Goal: Task Accomplishment & Management: Manage account settings

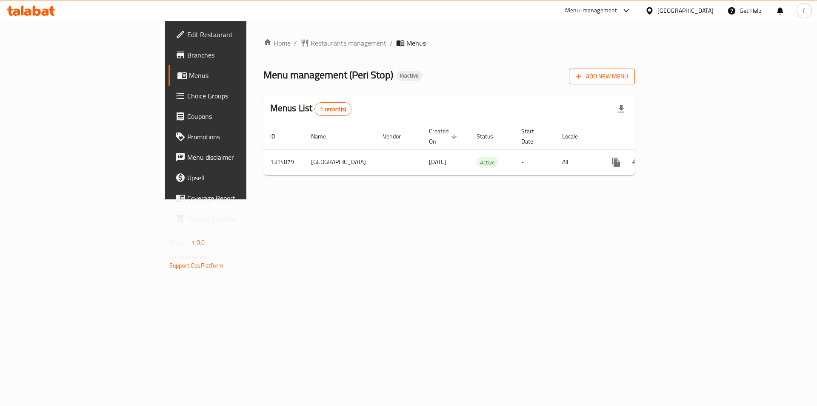
click at [628, 79] on span "Add New Menu" at bounding box center [602, 76] width 52 height 11
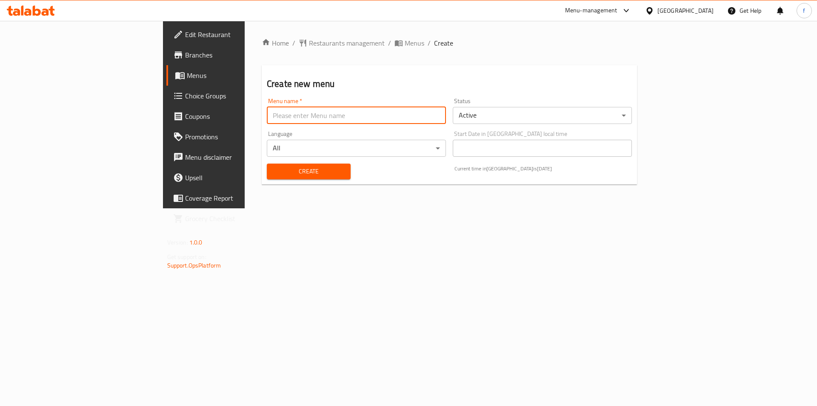
click at [272, 115] on input "text" at bounding box center [356, 115] width 179 height 17
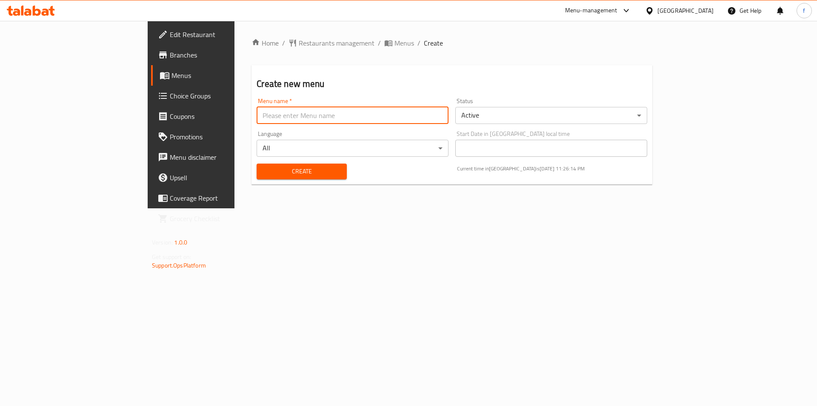
type input "menu"
click at [264, 169] on span "Create" at bounding box center [302, 171] width 76 height 11
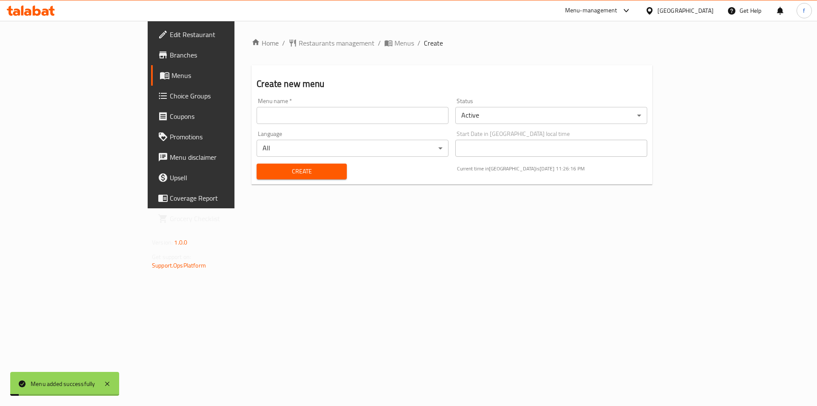
click at [172, 79] on span "Menus" at bounding box center [225, 75] width 106 height 10
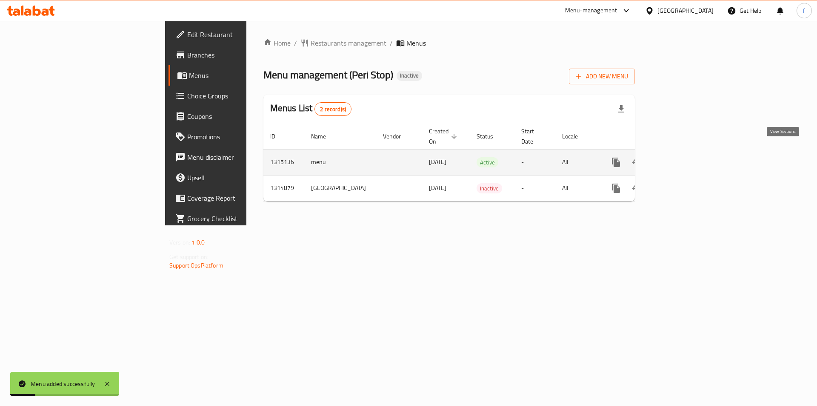
click at [688, 154] on link "enhanced table" at bounding box center [678, 162] width 20 height 20
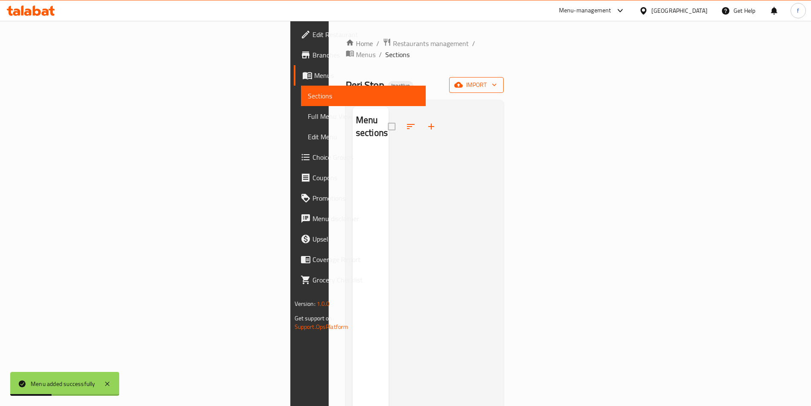
click at [497, 80] on span "import" at bounding box center [476, 85] width 41 height 11
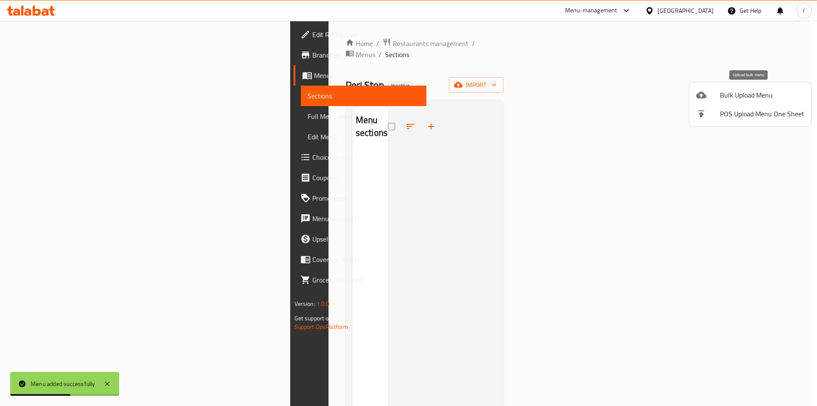
click at [775, 89] on li "Bulk Upload Menu" at bounding box center [751, 95] width 122 height 19
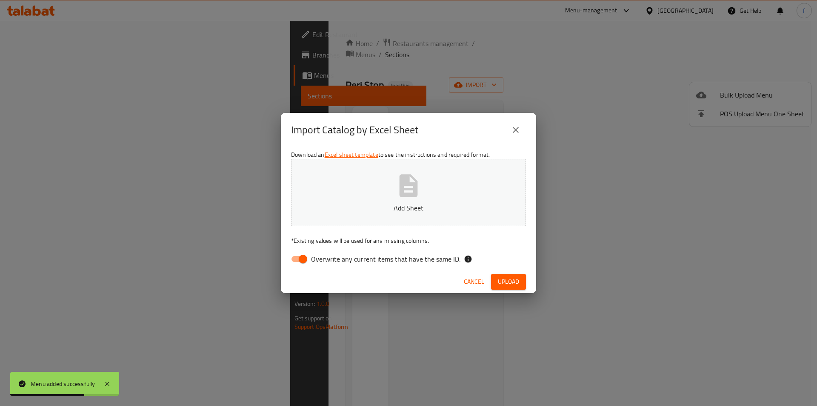
click at [292, 258] on input "Overwrite any current items that have the same ID." at bounding box center [303, 259] width 49 height 16
checkbox input "false"
click at [492, 281] on button "Upload" at bounding box center [508, 282] width 35 height 16
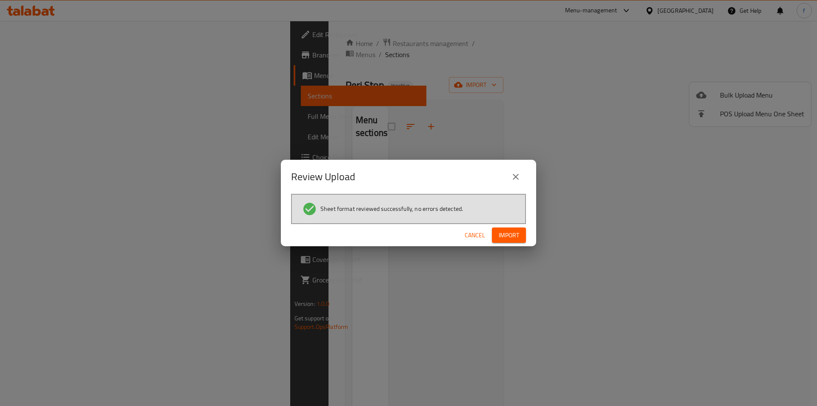
click at [517, 233] on span "Import" at bounding box center [509, 235] width 20 height 11
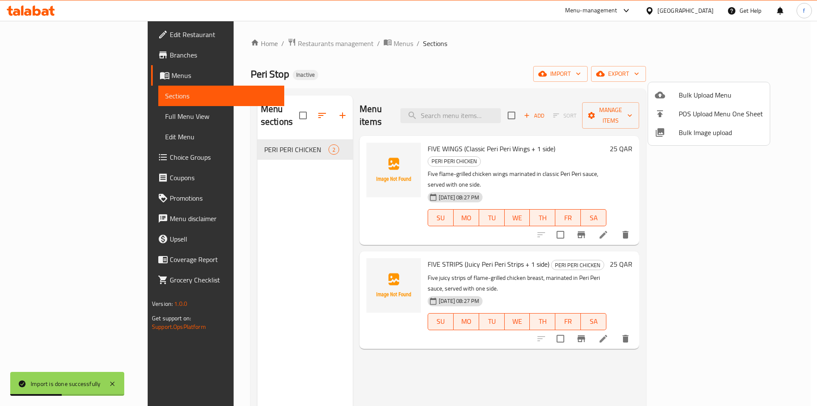
click at [97, 118] on div at bounding box center [408, 203] width 817 height 406
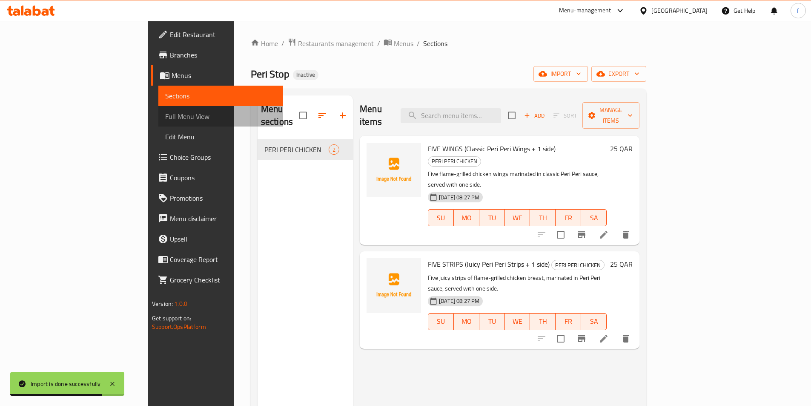
click at [165, 116] on span "Full Menu View" at bounding box center [220, 116] width 111 height 10
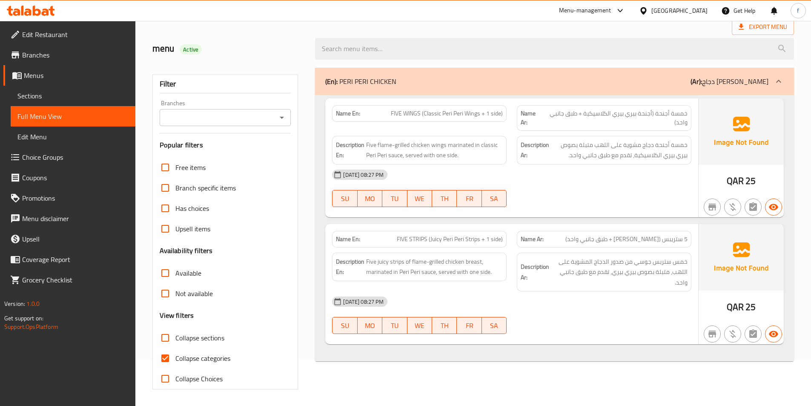
scroll to position [47, 0]
click at [393, 114] on span "FIVE WINGS (Classic Peri Peri Wings + 1 side)" at bounding box center [447, 113] width 112 height 9
click at [407, 112] on span "FIVE WINGS (Classic Peri Peri Wings + 1 side)" at bounding box center [447, 113] width 112 height 9
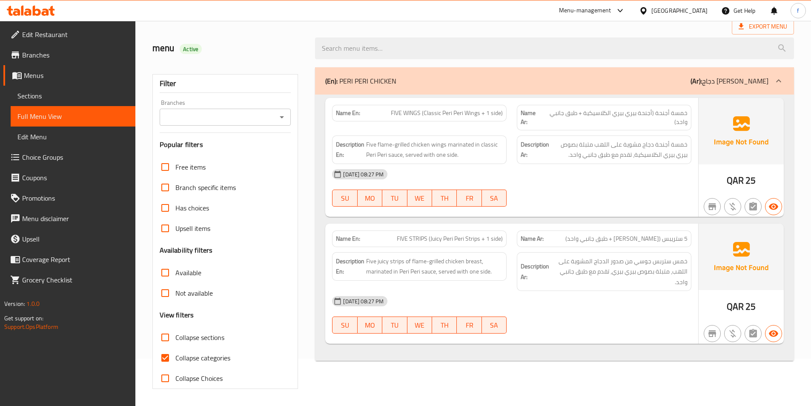
click at [474, 114] on span "FIVE WINGS (Classic Peri Peri Wings + 1 side)" at bounding box center [447, 113] width 112 height 9
click at [458, 112] on span "FIVE WINGS (Classic Peri Peri Wings + 1 side)" at bounding box center [447, 113] width 112 height 9
click at [448, 112] on span "FIVE WINGS (Classic Peri Peri Wings + 1 side)" at bounding box center [447, 113] width 112 height 9
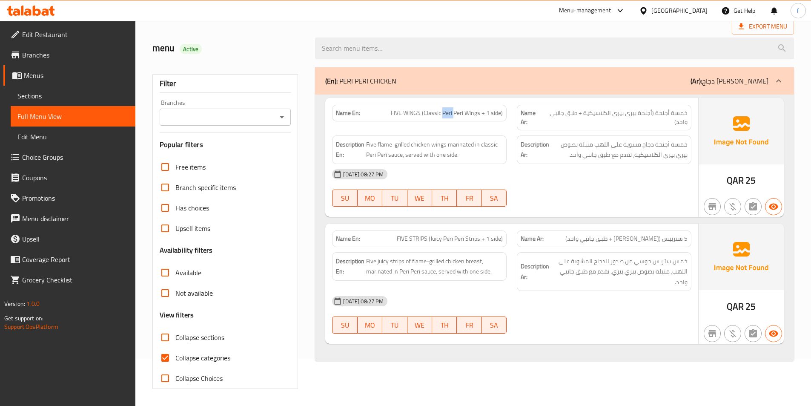
click at [448, 112] on span "FIVE WINGS (Classic Peri Peri Wings + 1 side)" at bounding box center [447, 113] width 112 height 9
click at [430, 112] on span "FIVE WINGS (Classic Peri Peri Wings + 1 side)" at bounding box center [447, 113] width 112 height 9
click at [492, 111] on span "FIVE WINGS (Classic Peri Peri Wings + 1 side)" at bounding box center [447, 113] width 112 height 9
drag, startPoint x: 486, startPoint y: 110, endPoint x: 504, endPoint y: 115, distance: 18.9
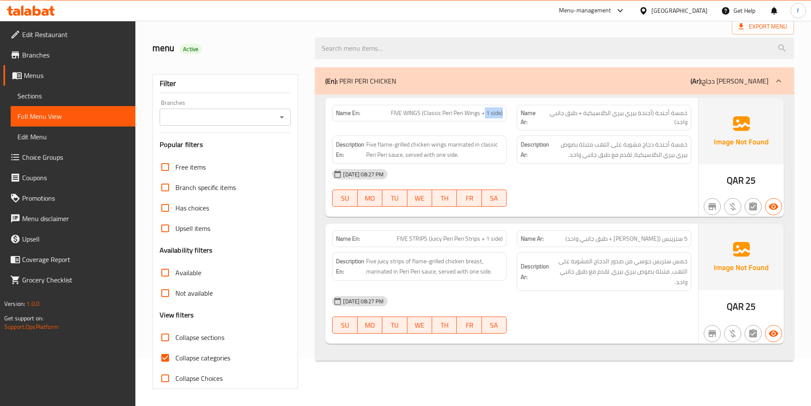
click at [504, 115] on div "Name En: FIVE WINGS (Classic Peri Peri Wings + 1 side)" at bounding box center [419, 113] width 175 height 17
click at [496, 113] on span "FIVE WINGS (Classic Peri Peri Wings + 1 side)" at bounding box center [447, 113] width 112 height 9
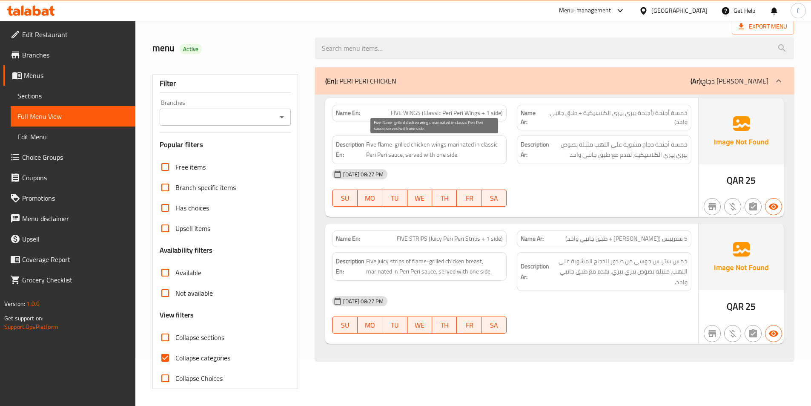
click at [373, 144] on span "Five flame-grilled chicken wings marinated in classic Peri Peri sauce, served w…" at bounding box center [434, 149] width 137 height 21
click at [437, 143] on span "Five flame-grilled chicken wings marinated in classic Peri Peri sauce, served w…" at bounding box center [434, 149] width 137 height 21
click at [422, 145] on span "Five flame-grilled chicken wings marinated in classic Peri Peri sauce, served w…" at bounding box center [434, 149] width 137 height 21
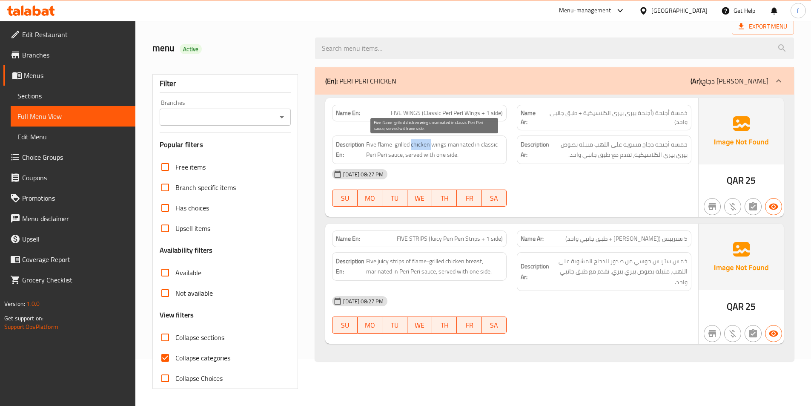
click at [422, 145] on span "Five flame-grilled chicken wings marinated in classic Peri Peri sauce, served w…" at bounding box center [434, 149] width 137 height 21
click at [402, 143] on span "Five flame-grilled chicken wings marinated in classic Peri Peri sauce, served w…" at bounding box center [434, 149] width 137 height 21
click at [385, 144] on span "Five flame-grilled chicken wings marinated in classic Peri Peri sauce, served w…" at bounding box center [434, 149] width 137 height 21
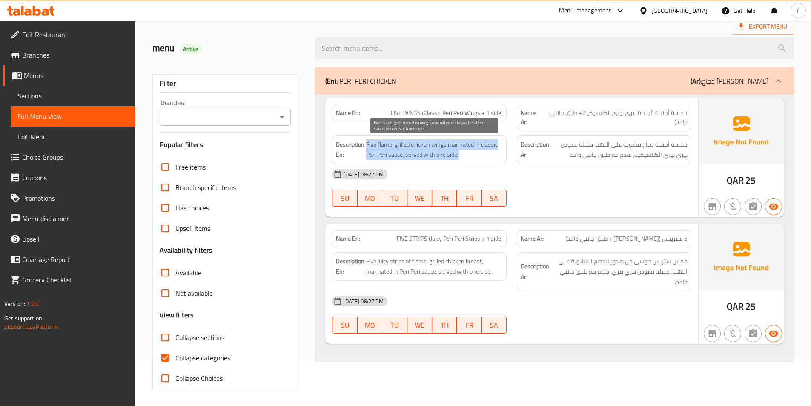
click at [385, 144] on span "Five flame-grilled chicken wings marinated in classic Peri Peri sauce, served w…" at bounding box center [434, 149] width 137 height 21
click at [436, 144] on span "Five flame-grilled chicken wings marinated in classic Peri Peri sauce, served w…" at bounding box center [434, 149] width 137 height 21
click at [463, 145] on span "Five flame-grilled chicken wings marinated in classic Peri Peri sauce, served w…" at bounding box center [434, 149] width 137 height 21
click at [399, 154] on span "Five flame-grilled chicken wings marinated in classic Peri Peri sauce, served w…" at bounding box center [434, 149] width 137 height 21
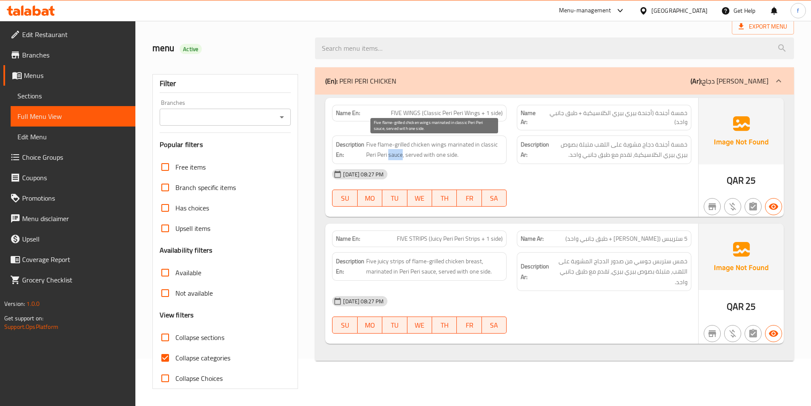
click at [399, 154] on span "Five flame-grilled chicken wings marinated in classic Peri Peri sauce, served w…" at bounding box center [434, 149] width 137 height 21
click at [379, 155] on span "Five flame-grilled chicken wings marinated in classic Peri Peri sauce, served w…" at bounding box center [434, 149] width 137 height 21
click at [373, 155] on span "Five flame-grilled chicken wings marinated in classic Peri Peri sauce, served w…" at bounding box center [434, 149] width 137 height 21
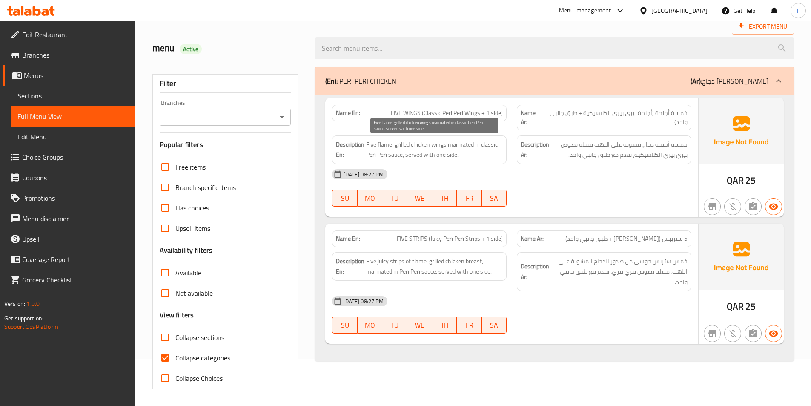
click at [408, 154] on span "Five flame-grilled chicken wings marinated in classic Peri Peri sauce, served w…" at bounding box center [434, 149] width 137 height 21
click at [433, 154] on span "Five flame-grilled chicken wings marinated in classic Peri Peri sauce, served w…" at bounding box center [434, 149] width 137 height 21
click at [438, 154] on span "Five flame-grilled chicken wings marinated in classic Peri Peri sauce, served w…" at bounding box center [434, 149] width 137 height 21
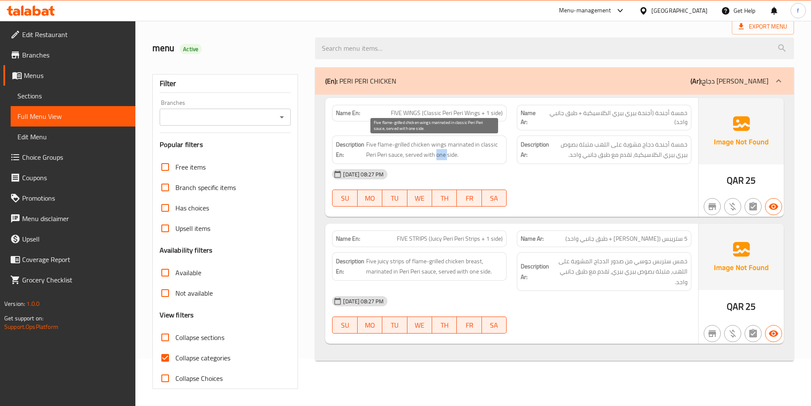
click at [438, 154] on span "Five flame-grilled chicken wings marinated in classic Peri Peri sauce, served w…" at bounding box center [434, 149] width 137 height 21
click at [446, 154] on span "Five flame-grilled chicken wings marinated in classic Peri Peri sauce, served w…" at bounding box center [434, 149] width 137 height 21
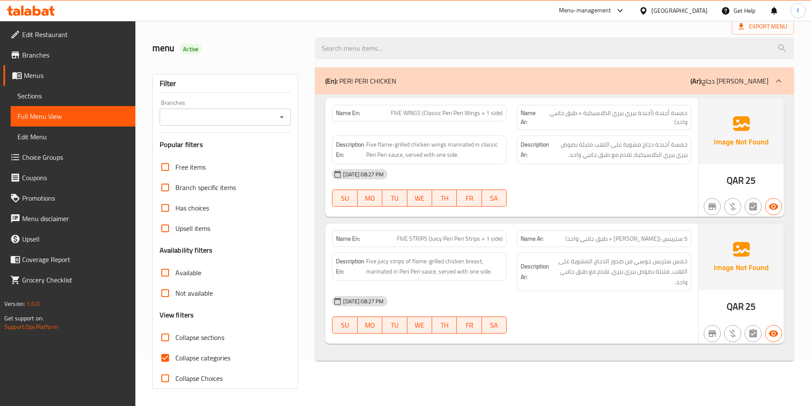
click at [552, 185] on div "29-09-2025 08:27 PM SU MO TU WE TH FR SA" at bounding box center [512, 188] width 370 height 48
click at [414, 243] on span "FIVE STRIPS (Juicy Peri Peri Strips + 1 side)" at bounding box center [450, 238] width 106 height 9
click at [395, 233] on div "Name En: FIVE STRIPS (Juicy Peri Peri Strips + 1 side)" at bounding box center [419, 238] width 175 height 17
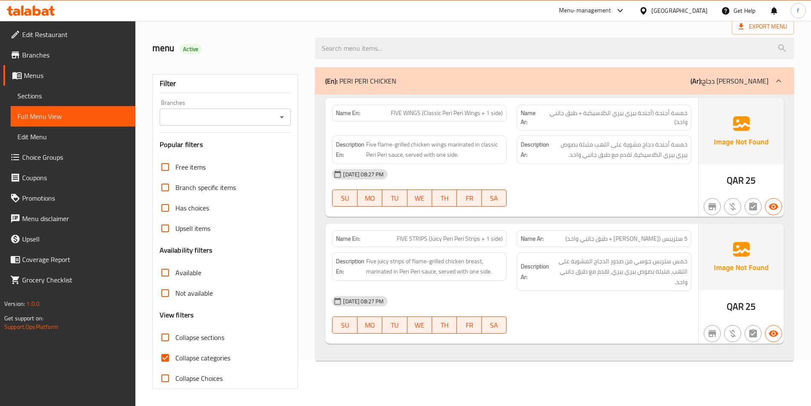
click at [410, 241] on span "FIVE STRIPS (Juicy Peri Peri Strips + 1 side)" at bounding box center [450, 238] width 106 height 9
click at [423, 236] on span "FIVE STRIPS (Juicy Peri Peri Strips + 1 side)" at bounding box center [450, 238] width 106 height 9
click at [407, 240] on span "FIVE STRIPS (Juicy Peri Peri Strips + 1 side)" at bounding box center [450, 238] width 106 height 9
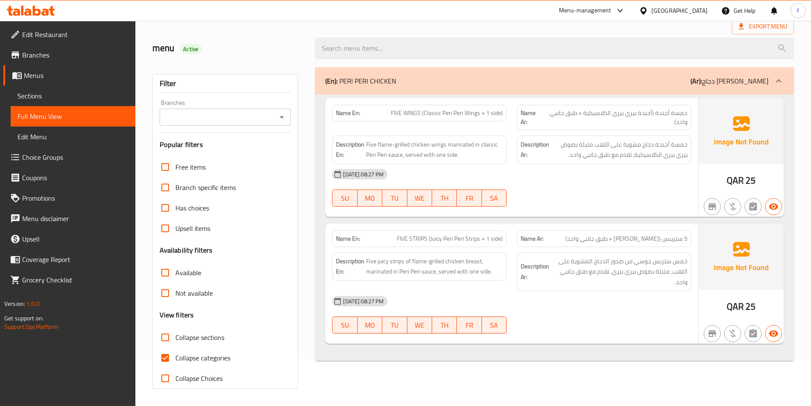
click at [406, 235] on span "FIVE STRIPS (Juicy Peri Peri Strips + 1 side)" at bounding box center [450, 238] width 106 height 9
click at [419, 236] on span "FIVE STRIPS (Juicy Peri Peri Strips + 1 side)" at bounding box center [450, 238] width 106 height 9
click at [396, 238] on p "Name En: FIVE STRIPS (Juicy Peri Peri Strips + 1 side)" at bounding box center [419, 238] width 167 height 9
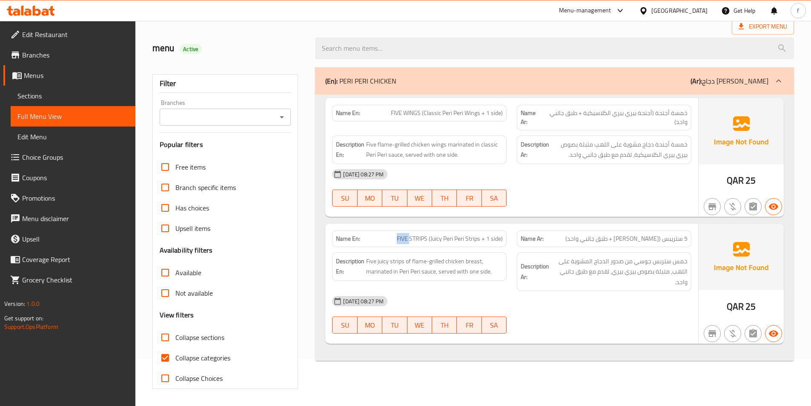
click at [396, 238] on p "Name En: FIVE STRIPS (Juicy Peri Peri Strips + 1 side)" at bounding box center [419, 238] width 167 height 9
click at [407, 237] on span "FIVE STRIPS (Juicy Peri Peri Strips + 1 side)" at bounding box center [450, 238] width 106 height 9
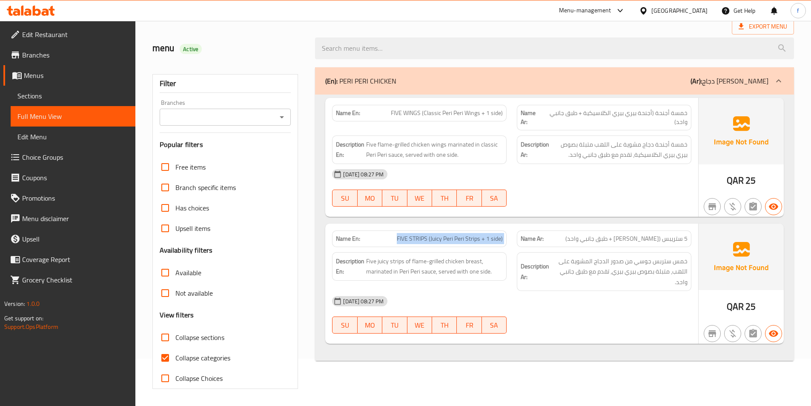
click at [407, 237] on span "FIVE STRIPS (Juicy Peri Peri Strips + 1 side)" at bounding box center [450, 238] width 106 height 9
click at [406, 237] on span "FIVE STRIPS (Juicy Peri Peri Strips + 1 side)" at bounding box center [450, 238] width 106 height 9
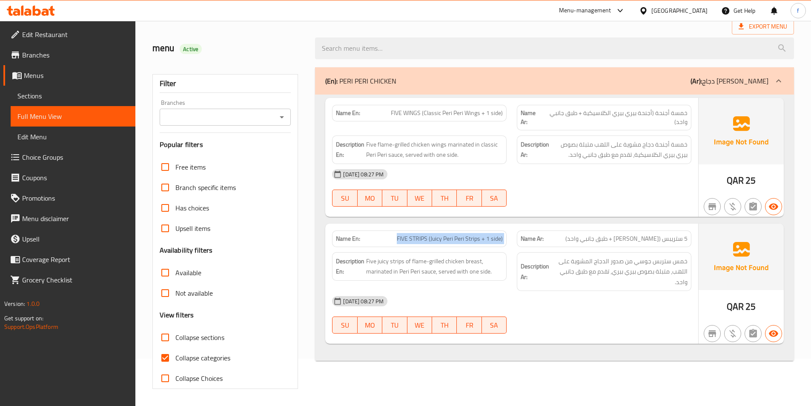
click at [414, 241] on span "FIVE STRIPS (Juicy Peri Peri Strips + 1 side)" at bounding box center [450, 238] width 106 height 9
click at [400, 242] on span "FIVE STRIPS (Juicy Peri Peri Strips + 1 side)" at bounding box center [450, 238] width 106 height 9
click at [232, 356] on div "Collapse categories" at bounding box center [226, 357] width 132 height 20
click at [222, 353] on span "Collapse categories" at bounding box center [202, 358] width 55 height 10
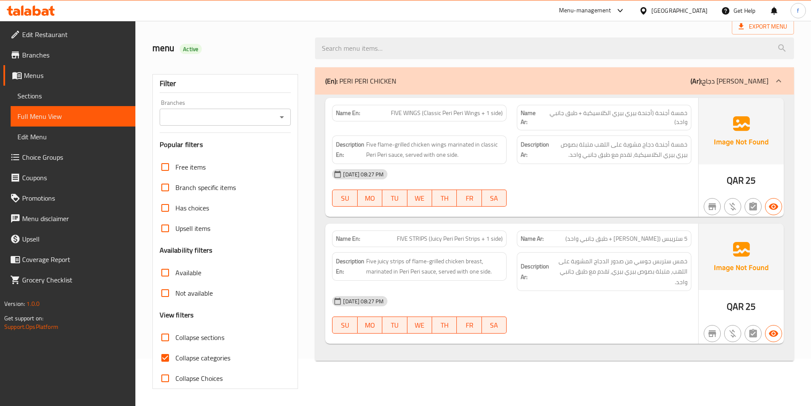
click at [175, 352] on input "Collapse categories" at bounding box center [165, 357] width 20 height 20
checkbox input "false"
click at [427, 239] on span "FIVE STRIPS (Juicy Peri Peri Strips + 1 side)" at bounding box center [450, 238] width 106 height 9
click at [412, 235] on span "FIVE STRIPS (Juicy Peri Peri Strips + 1 side)" at bounding box center [450, 238] width 106 height 9
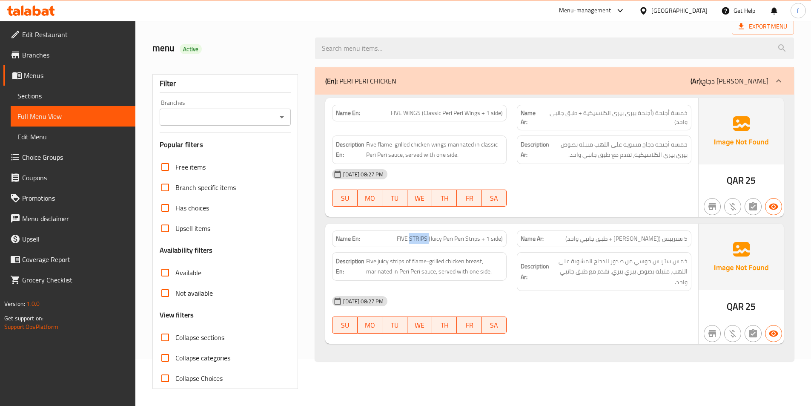
click at [412, 235] on span "FIVE STRIPS (Juicy Peri Peri Strips + 1 side)" at bounding box center [450, 238] width 106 height 9
click at [407, 239] on span "FIVE STRIPS (Juicy Peri Peri Strips + 1 side)" at bounding box center [450, 238] width 106 height 9
click at [424, 237] on span "FIVE STRIPS (Juicy Peri Peri Strips + 1 side)" at bounding box center [450, 238] width 106 height 9
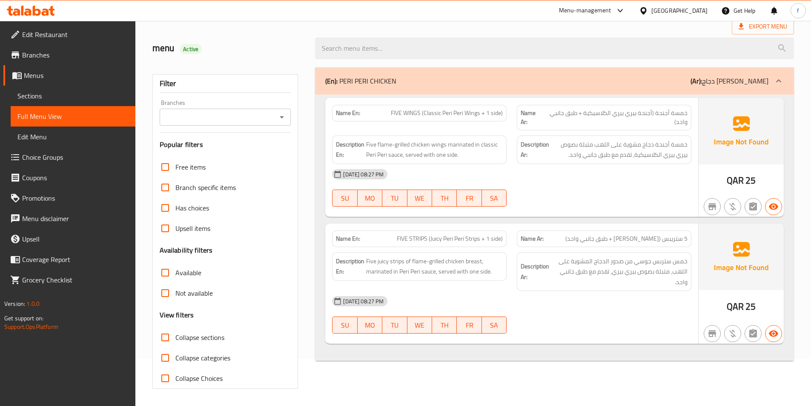
click at [473, 238] on span "FIVE STRIPS (Juicy Peri Peri Strips + 1 side)" at bounding box center [450, 238] width 106 height 9
click at [455, 239] on span "FIVE STRIPS (Juicy Peri Peri Strips + 1 side)" at bounding box center [450, 238] width 106 height 9
click at [444, 239] on span "FIVE STRIPS (Juicy Peri Peri Strips + 1 side)" at bounding box center [450, 238] width 106 height 9
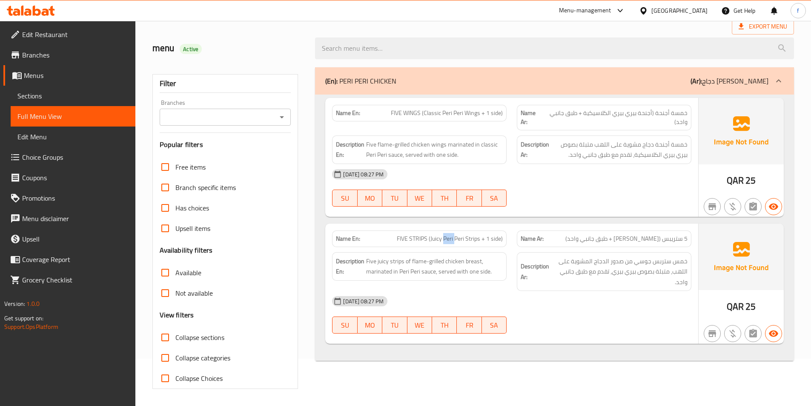
click at [444, 239] on span "FIVE STRIPS (Juicy Peri Peri Strips + 1 side)" at bounding box center [450, 238] width 106 height 9
click at [433, 239] on span "FIVE STRIPS (Juicy Peri Peri Strips + 1 side)" at bounding box center [450, 238] width 106 height 9
drag, startPoint x: 484, startPoint y: 238, endPoint x: 506, endPoint y: 237, distance: 22.1
click at [506, 237] on div "Name En: FIVE STRIPS (Juicy Peri Peri Strips + 1 side)" at bounding box center [419, 238] width 175 height 17
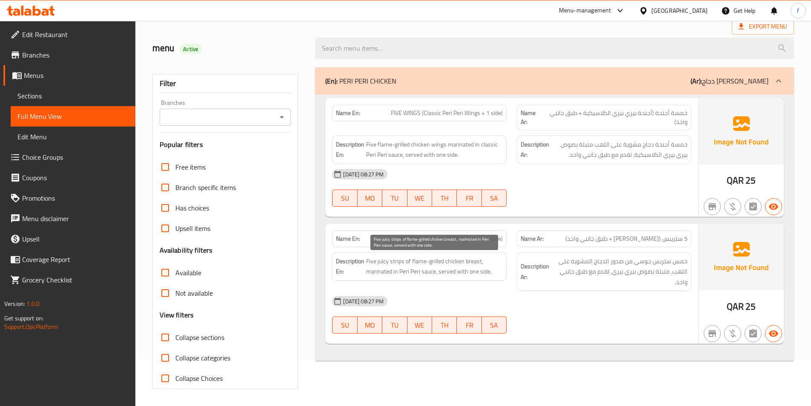
click at [368, 261] on span "Five juicy strips of flame-grilled chicken breast, marinated in Peri Peri sauce…" at bounding box center [434, 266] width 137 height 21
click at [393, 261] on span "Five juicy strips of flame-grilled chicken breast, marinated in Peri Peri sauce…" at bounding box center [434, 266] width 137 height 21
click at [381, 261] on span "Five juicy strips of flame-grilled chicken breast, marinated in Peri Peri sauce…" at bounding box center [434, 266] width 137 height 21
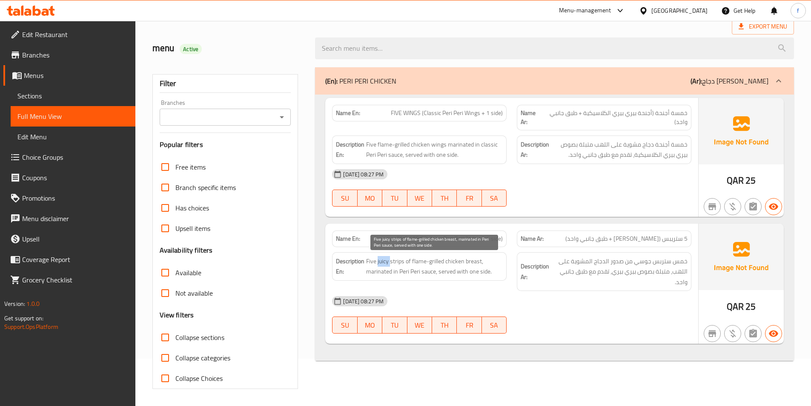
click at [381, 261] on span "Five juicy strips of flame-grilled chicken breast, marinated in Peri Peri sauce…" at bounding box center [434, 266] width 137 height 21
click at [407, 261] on span "Five juicy strips of flame-grilled chicken breast, marinated in Peri Peri sauce…" at bounding box center [434, 266] width 137 height 21
click at [476, 261] on span "Five juicy strips of flame-grilled chicken breast, marinated in Peri Peri sauce…" at bounding box center [434, 266] width 137 height 21
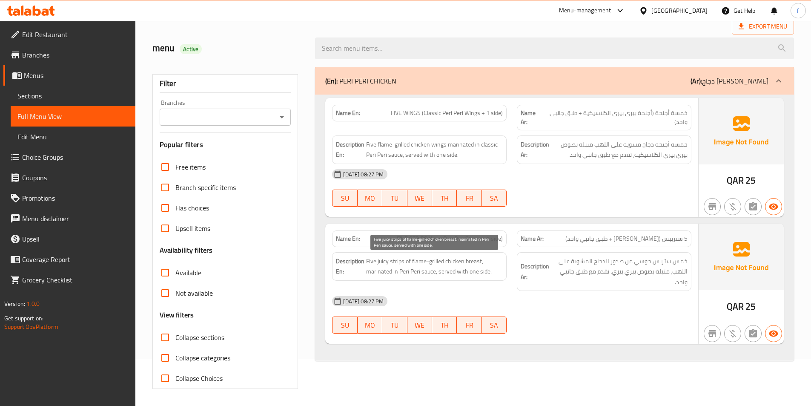
click at [455, 262] on span "Five juicy strips of flame-grilled chicken breast, marinated in Peri Peri sauce…" at bounding box center [434, 266] width 137 height 21
click at [438, 263] on span "Five juicy strips of flame-grilled chicken breast, marinated in Peri Peri sauce…" at bounding box center [434, 266] width 137 height 21
click at [420, 263] on span "Five juicy strips of flame-grilled chicken breast, marinated in Peri Peri sauce…" at bounding box center [434, 266] width 137 height 21
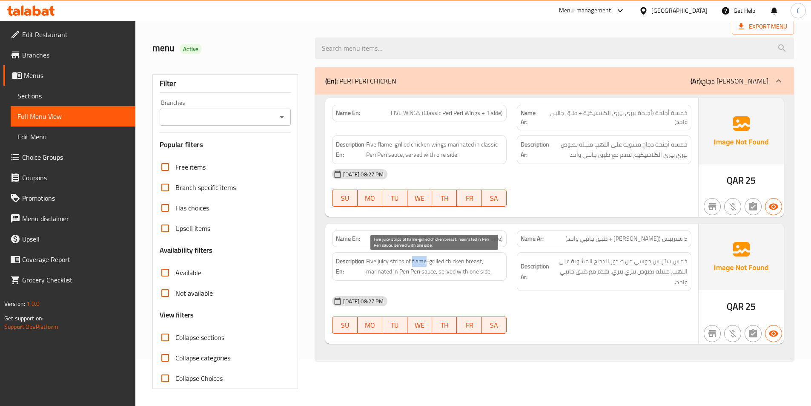
click at [420, 263] on span "Five juicy strips of flame-grilled chicken breast, marinated in Peri Peri sauce…" at bounding box center [434, 266] width 137 height 21
click at [377, 271] on span "Five juicy strips of flame-grilled chicken breast, marinated in Peri Peri sauce…" at bounding box center [434, 266] width 137 height 21
click at [424, 271] on span "Five juicy strips of flame-grilled chicken breast, marinated in Peri Peri sauce…" at bounding box center [434, 266] width 137 height 21
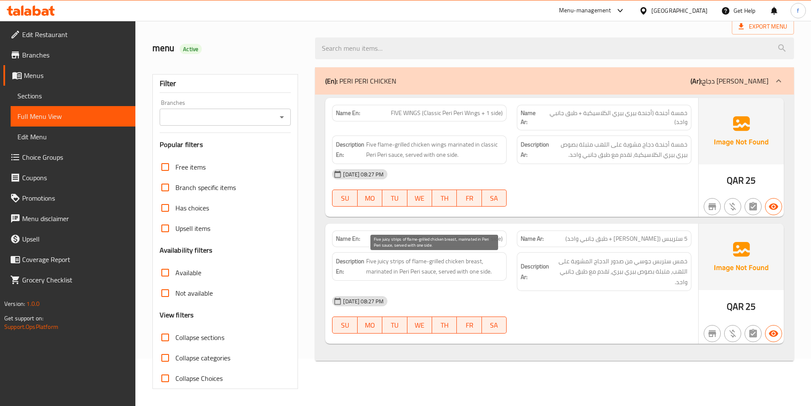
click at [410, 271] on span "Five juicy strips of flame-grilled chicken breast, marinated in Peri Peri sauce…" at bounding box center [434, 266] width 137 height 21
click at [407, 271] on span "Five juicy strips of flame-grilled chicken breast, marinated in Peri Peri sauce…" at bounding box center [434, 266] width 137 height 21
drag, startPoint x: 407, startPoint y: 271, endPoint x: 447, endPoint y: 272, distance: 39.6
click at [413, 271] on span "Five juicy strips of flame-grilled chicken breast, marinated in Peri Peri sauce…" at bounding box center [434, 266] width 137 height 21
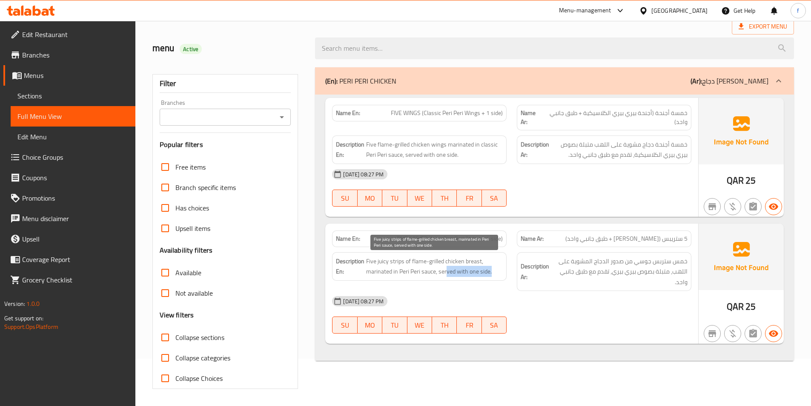
drag, startPoint x: 447, startPoint y: 272, endPoint x: 501, endPoint y: 272, distance: 53.6
click at [501, 272] on span "Five juicy strips of flame-grilled chicken breast, marinated in Peri Peri sauce…" at bounding box center [434, 266] width 137 height 21
click at [176, 356] on span "Collapse categories" at bounding box center [202, 358] width 55 height 10
click at [175, 356] on input "Collapse categories" at bounding box center [165, 357] width 20 height 20
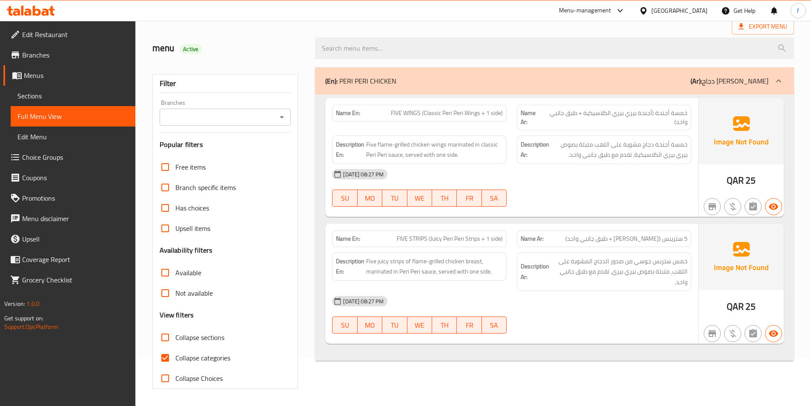
checkbox input "false"
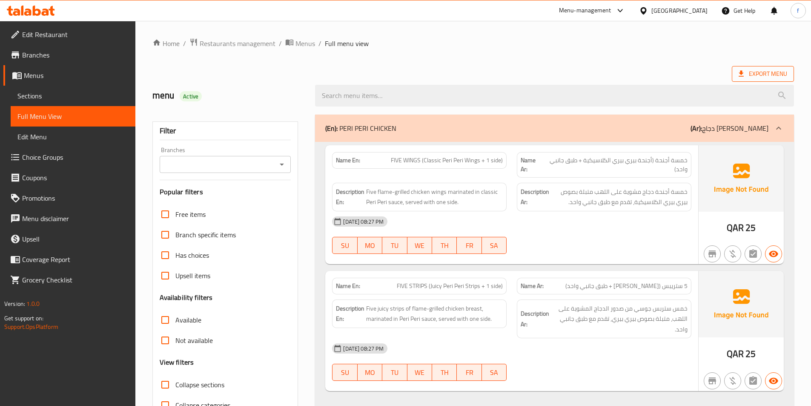
drag, startPoint x: 774, startPoint y: 63, endPoint x: 777, endPoint y: 72, distance: 9.6
click at [774, 63] on div "Home / Restaurants management / Menus / Full menu view Export Menu menu Active …" at bounding box center [473, 237] width 642 height 398
click at [777, 72] on span "Export Menu" at bounding box center [763, 74] width 49 height 11
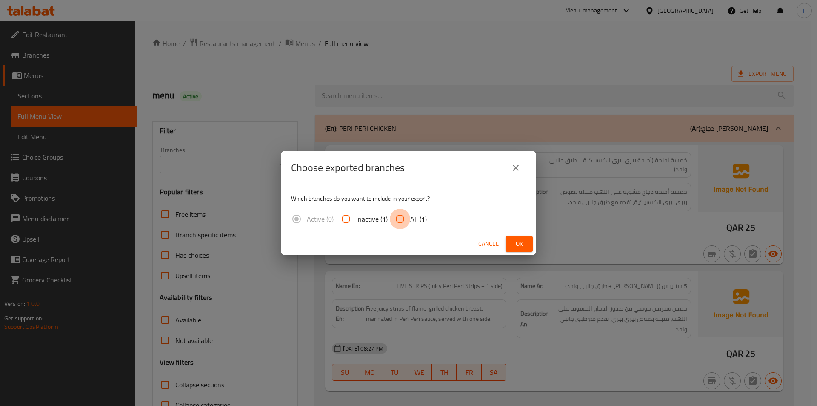
click at [396, 223] on input "All (1)" at bounding box center [400, 219] width 20 height 20
radio input "true"
click at [521, 238] on span "Ok" at bounding box center [520, 243] width 14 height 11
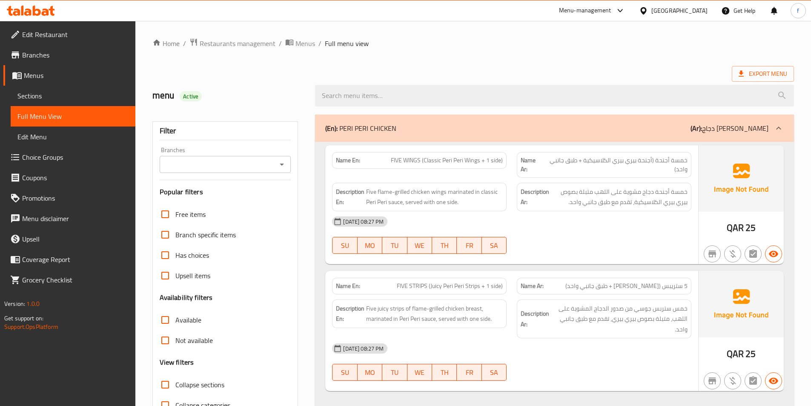
click at [450, 163] on span "FIVE WINGS (Classic Peri Peri Wings + 1 side)" at bounding box center [447, 160] width 112 height 9
click at [29, 98] on span "Sections" at bounding box center [72, 96] width 111 height 10
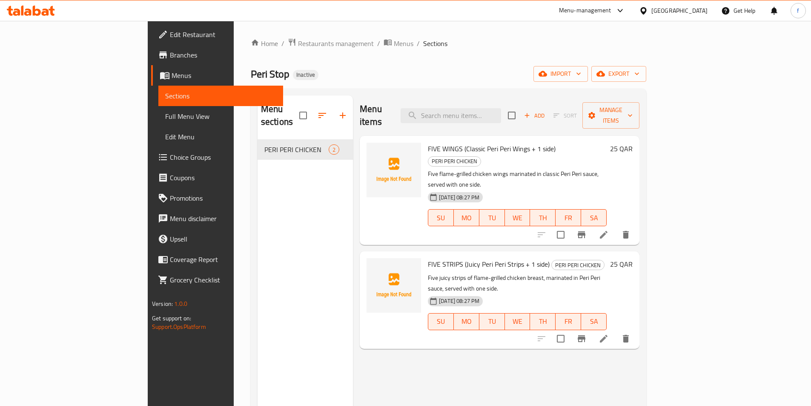
click at [616, 227] on li at bounding box center [604, 234] width 24 height 15
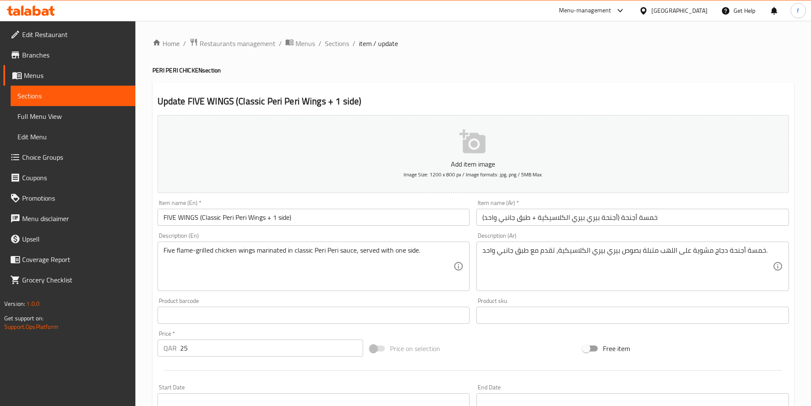
click at [435, 261] on textarea "Five flame-grilled chicken wings marinated in classic Peri Peri sauce, served w…" at bounding box center [308, 266] width 290 height 40
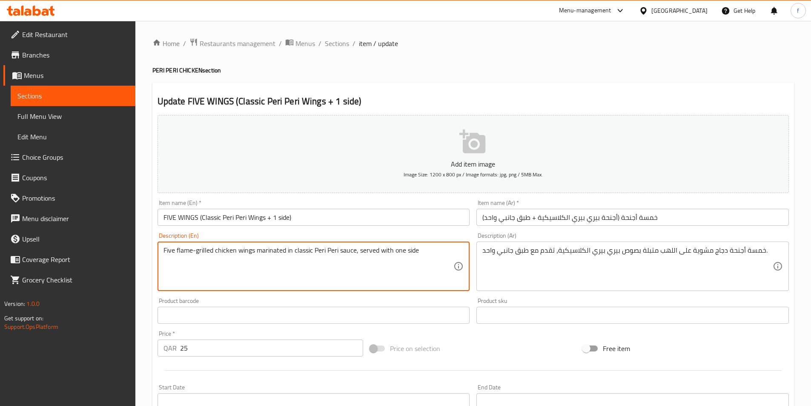
paste textarea "Ingredients: Halal chicken wings, Peri Peri marinade, spices."
click at [436, 247] on textarea "Five flame-grilled chicken wings marinated in classic Peri Peri sauce, served w…" at bounding box center [308, 266] width 290 height 40
click at [422, 250] on textarea "Five flame-grilled chicken wings marinated in classic Peri Peri sauce, served w…" at bounding box center [308, 266] width 290 height 40
type textarea "Five flame-grilled chicken wings marinated in classic Peri Peri sauce, served w…"
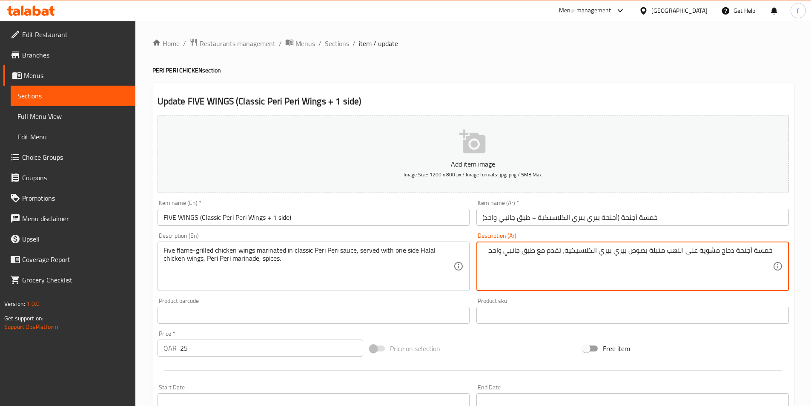
click at [485, 249] on textarea "خمسة أجنحة دجاج مشوية على اللهب متبلة بصوص بيري بيري الكلاسيكية، تقدم مع طبق جا…" at bounding box center [627, 266] width 290 height 40
paste textarea "المكونات: أجنحة دجاج حلال، تتبيلة بيري بيري، توابل."
click at [764, 258] on textarea "خمسة أجنحة دجاج مشوية على اللهب متبلة بصوص بيري بيري الكلاسيكية، تقدم مع طبق جا…" at bounding box center [627, 266] width 290 height 40
click at [484, 252] on textarea "خمسة أجنحة دجاج مشوية على اللهب متبلة بصوص بيري بيري الكلاسيكية، تقدم مع طبق جا…" at bounding box center [627, 266] width 290 height 40
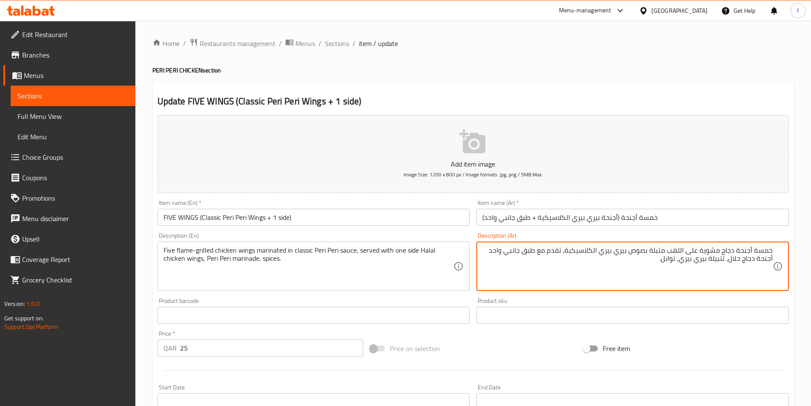
type textarea "خمسة أجنحة دجاج مشوية على اللهب متبلة بصوص بيري بيري الكلاسيكية، تقدم مع طبق جا…"
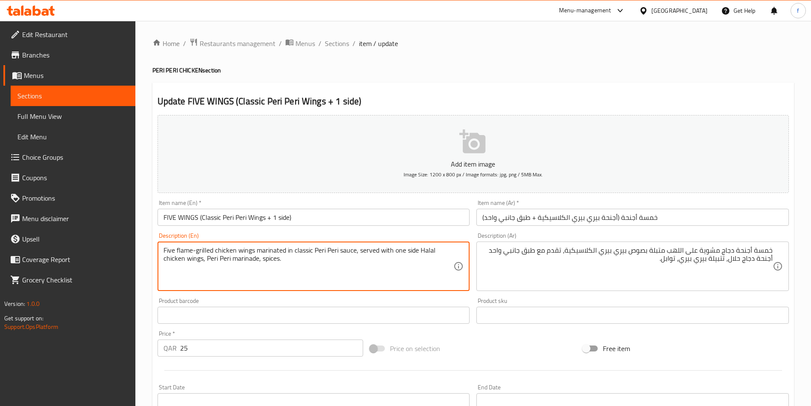
drag, startPoint x: 165, startPoint y: 259, endPoint x: 194, endPoint y: 259, distance: 29.4
drag, startPoint x: 221, startPoint y: 260, endPoint x: 245, endPoint y: 260, distance: 24.3
click at [245, 260] on textarea "Five flame-grilled chicken wings marinated in classic Peri Peri sauce, served w…" at bounding box center [308, 266] width 290 height 40
click at [267, 260] on textarea "Five flame-grilled chicken wings marinated in classic Peri Peri sauce, served w…" at bounding box center [308, 266] width 290 height 40
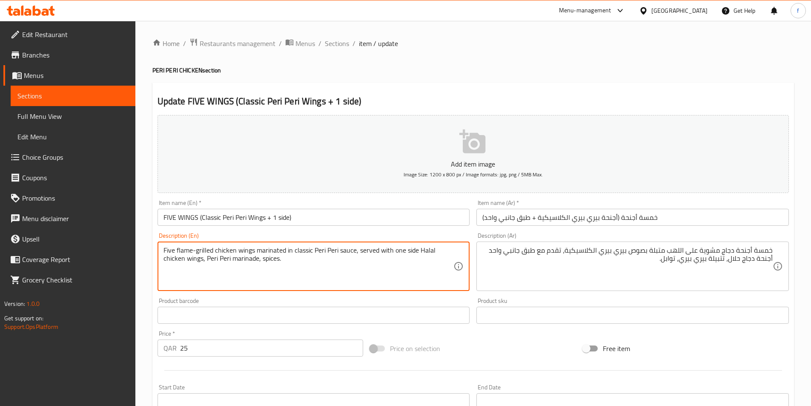
click at [267, 260] on textarea "Five flame-grilled chicken wings marinated in classic Peri Peri sauce, served w…" at bounding box center [308, 266] width 290 height 40
click at [351, 267] on textarea "Five flame-grilled chicken wings marinated in classic Peri Peri sauce, served w…" at bounding box center [308, 266] width 290 height 40
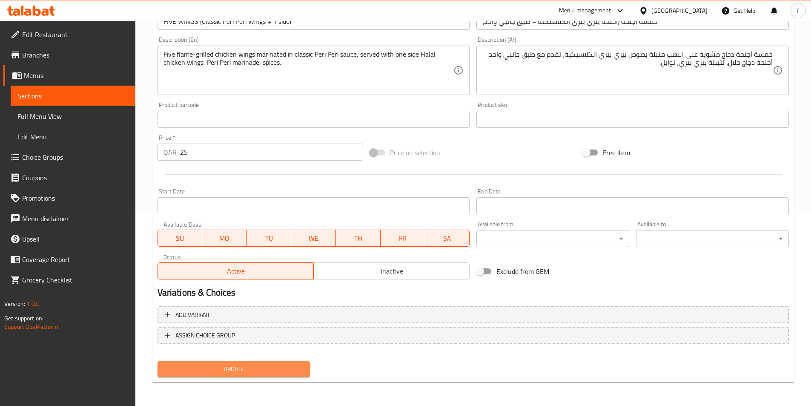
click at [254, 362] on button "Update" at bounding box center [234, 369] width 153 height 16
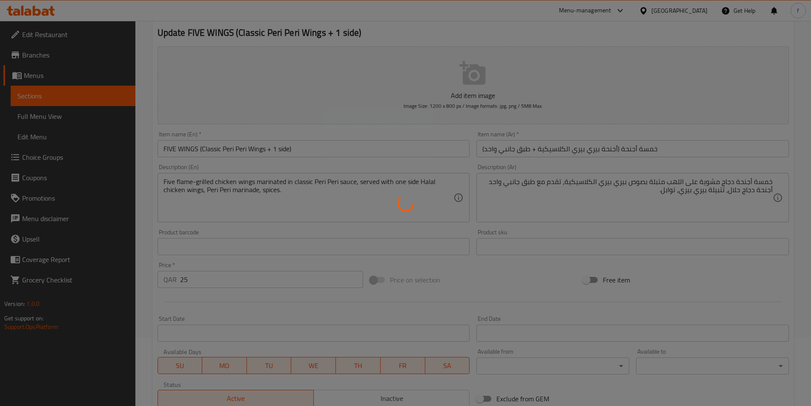
scroll to position [0, 0]
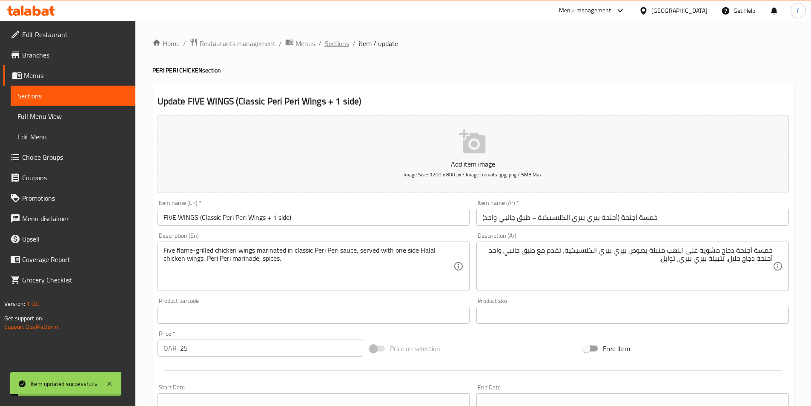
click at [343, 49] on span "Sections" at bounding box center [337, 43] width 24 height 10
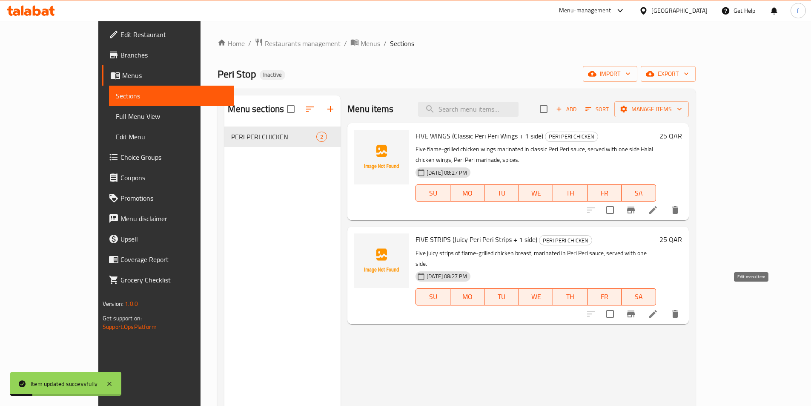
click at [658, 309] on icon at bounding box center [653, 314] width 10 height 10
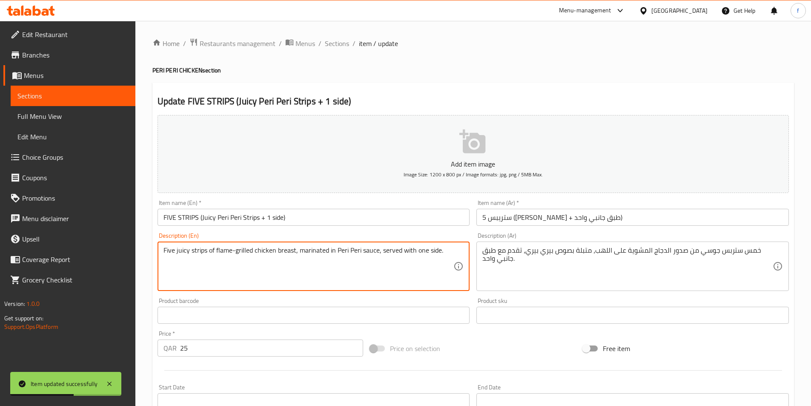
click at [448, 252] on textarea "Five juicy strips of flame-grilled chicken breast, marinated in Peri Peri sauce…" at bounding box center [308, 266] width 290 height 40
paste textarea "Ingredients: Halal chicken breast strips, Peri Peri marinade, spices."
drag, startPoint x: 198, startPoint y: 257, endPoint x: 154, endPoint y: 257, distance: 44.3
click at [154, 257] on div "Description (En) Five juicy strips of flame-grilled chicken breast, marinated i…" at bounding box center [313, 261] width 319 height 65
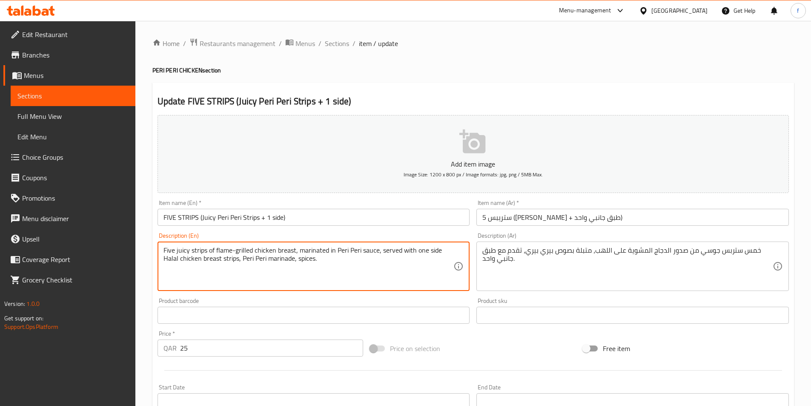
type textarea "Five juicy strips of flame-grilled chicken breast, marinated in Peri Peri sauce…"
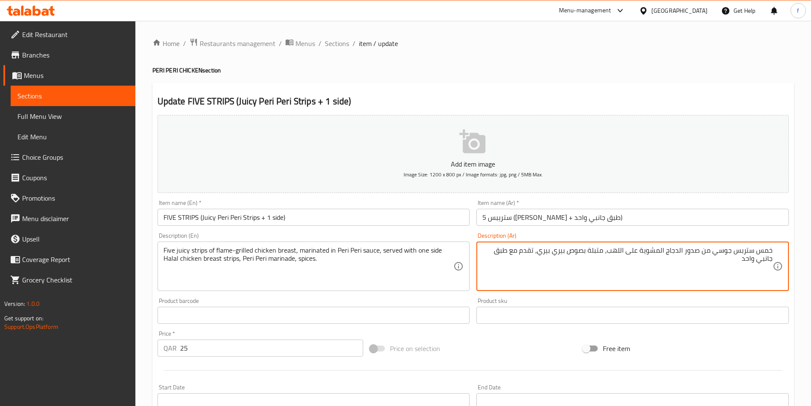
paste textarea "المكونات: شرائح صدور دجاج حلال، تتبيلة بيري بيري، توابل."
drag, startPoint x: 713, startPoint y: 257, endPoint x: 740, endPoint y: 260, distance: 27.4
click at [740, 260] on textarea "خمس ستربس جوسي من صدور الدجاج المشوية على اللهب، متبلة بصوص بيري بيري، تقدم مع …" at bounding box center [627, 266] width 290 height 40
click at [728, 261] on textarea "خمس ستربس جوسي من صدور الدجاج المشوية على اللهب، متبلة بصوص بيري بيري، تقدم مع …" at bounding box center [627, 266] width 290 height 40
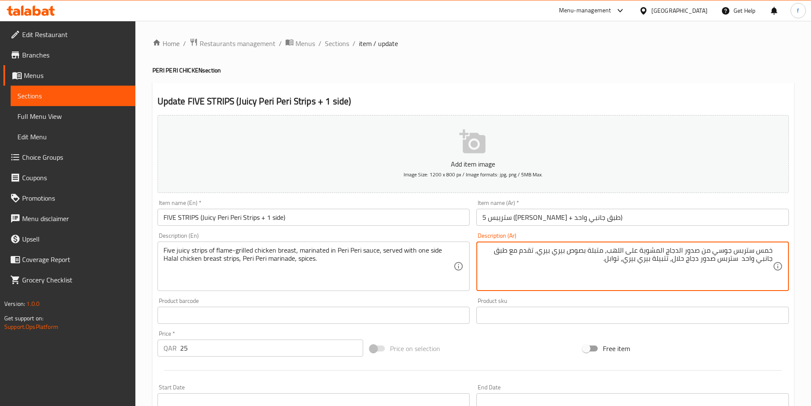
click at [590, 259] on textarea "خمس ستربس جوسي من صدور الدجاج المشوية على اللهب، متبلة بصوص بيري بيري، تقدم مع …" at bounding box center [627, 266] width 290 height 40
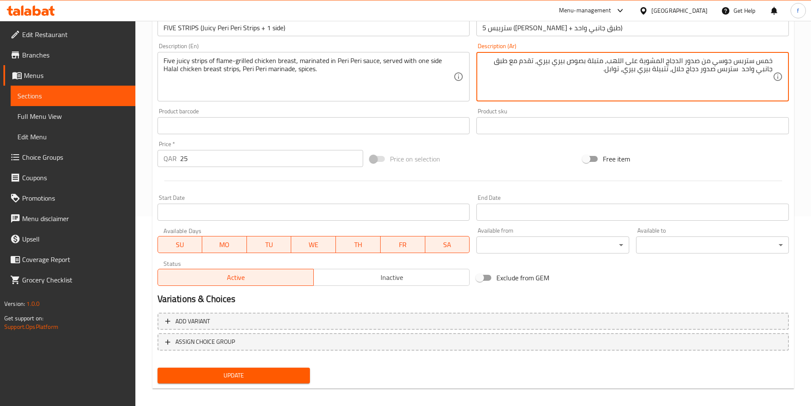
scroll to position [196, 0]
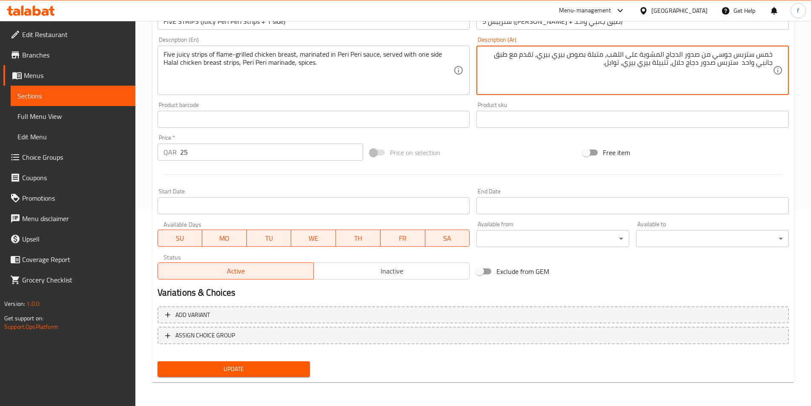
type textarea "خمس ستربس جوسي من صدور الدجاج المشوية على اللهب، متبلة بصوص بيري بيري، تقدم مع …"
click at [249, 373] on span "Update" at bounding box center [233, 369] width 139 height 11
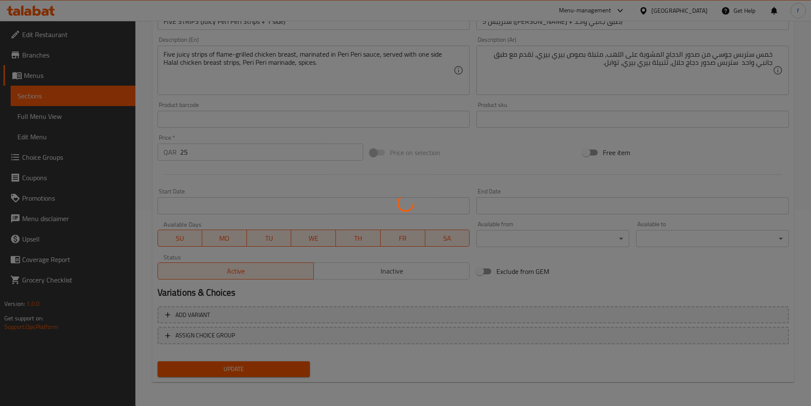
scroll to position [0, 0]
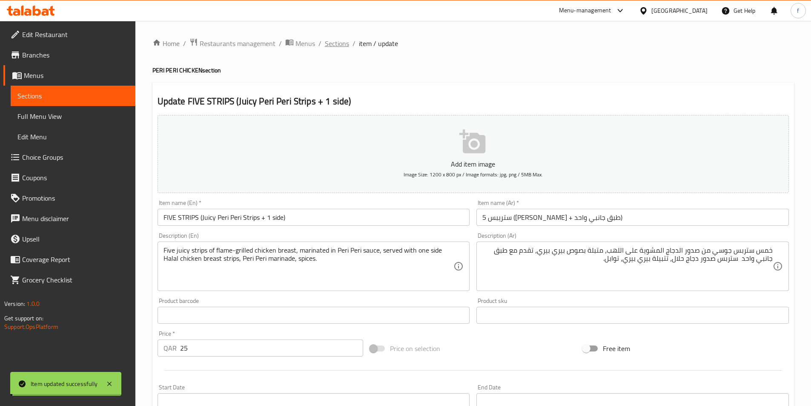
click at [340, 46] on span "Sections" at bounding box center [337, 43] width 24 height 10
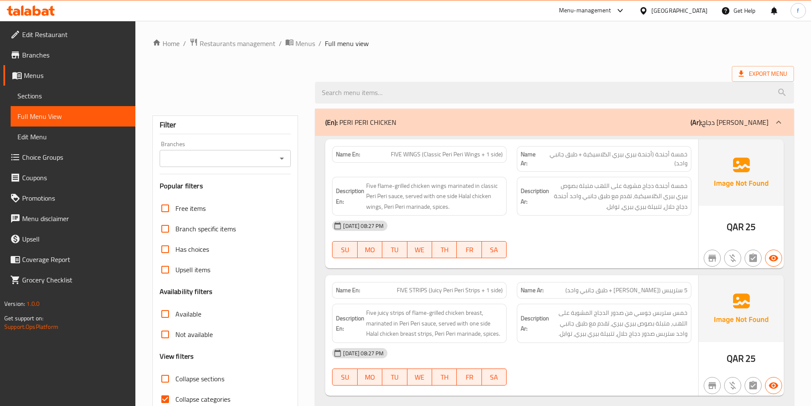
scroll to position [41, 0]
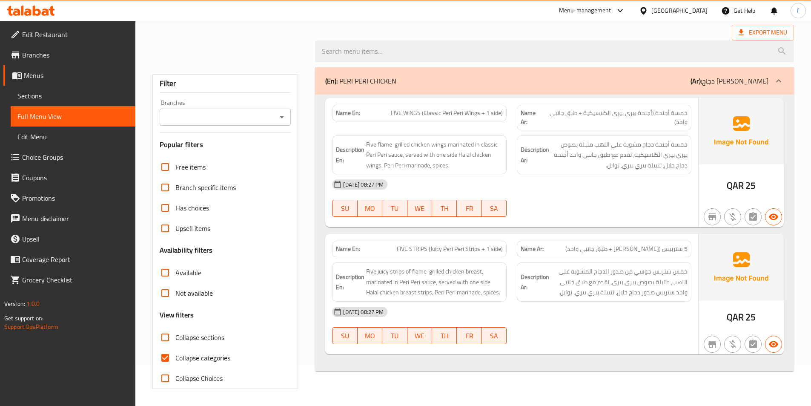
click at [168, 361] on input "Collapse categories" at bounding box center [165, 357] width 20 height 20
checkbox input "false"
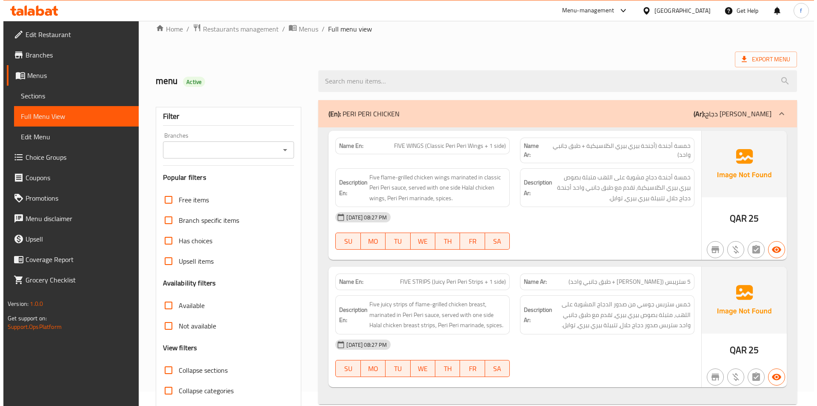
scroll to position [0, 0]
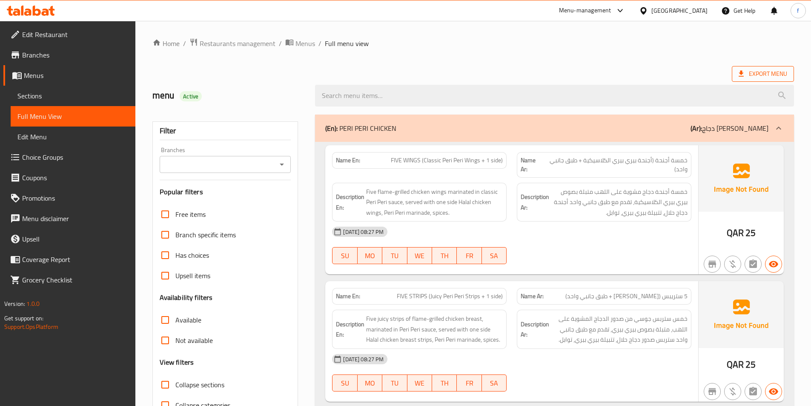
click at [749, 66] on span "Export Menu" at bounding box center [763, 74] width 62 height 16
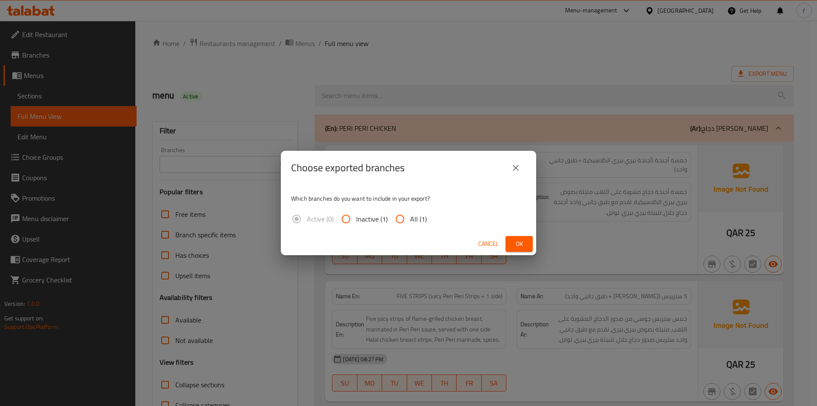
click at [404, 214] on input "All (1)" at bounding box center [400, 219] width 20 height 20
radio input "true"
click at [511, 241] on button "Ok" at bounding box center [519, 244] width 27 height 16
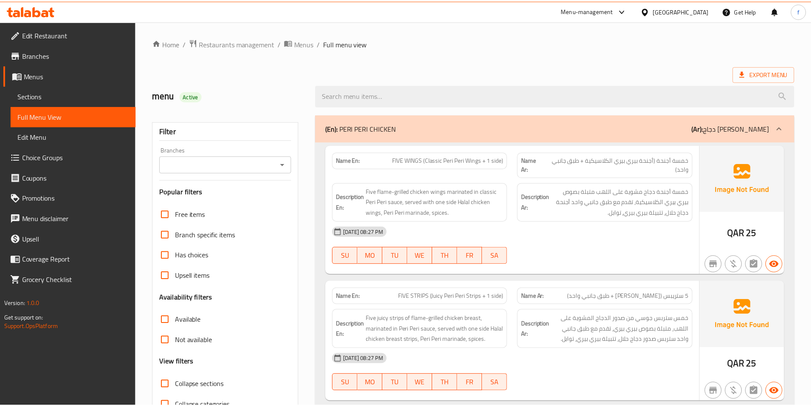
scroll to position [47, 0]
